Goal: Check status: Check status

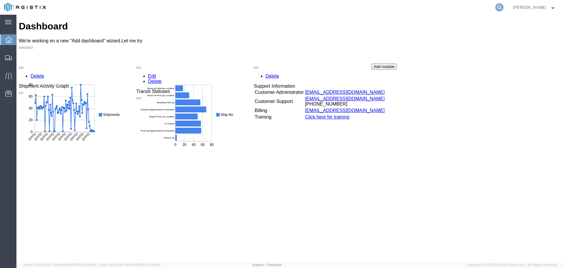
click at [503, 6] on icon at bounding box center [499, 7] width 8 height 8
click at [432, 8] on input "search" at bounding box center [406, 7] width 179 height 14
type input "56781225"
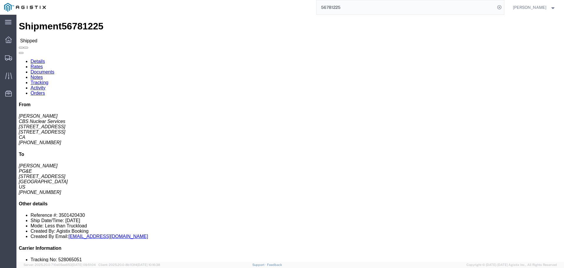
click link "Documents"
